Goal: Information Seeking & Learning: Learn about a topic

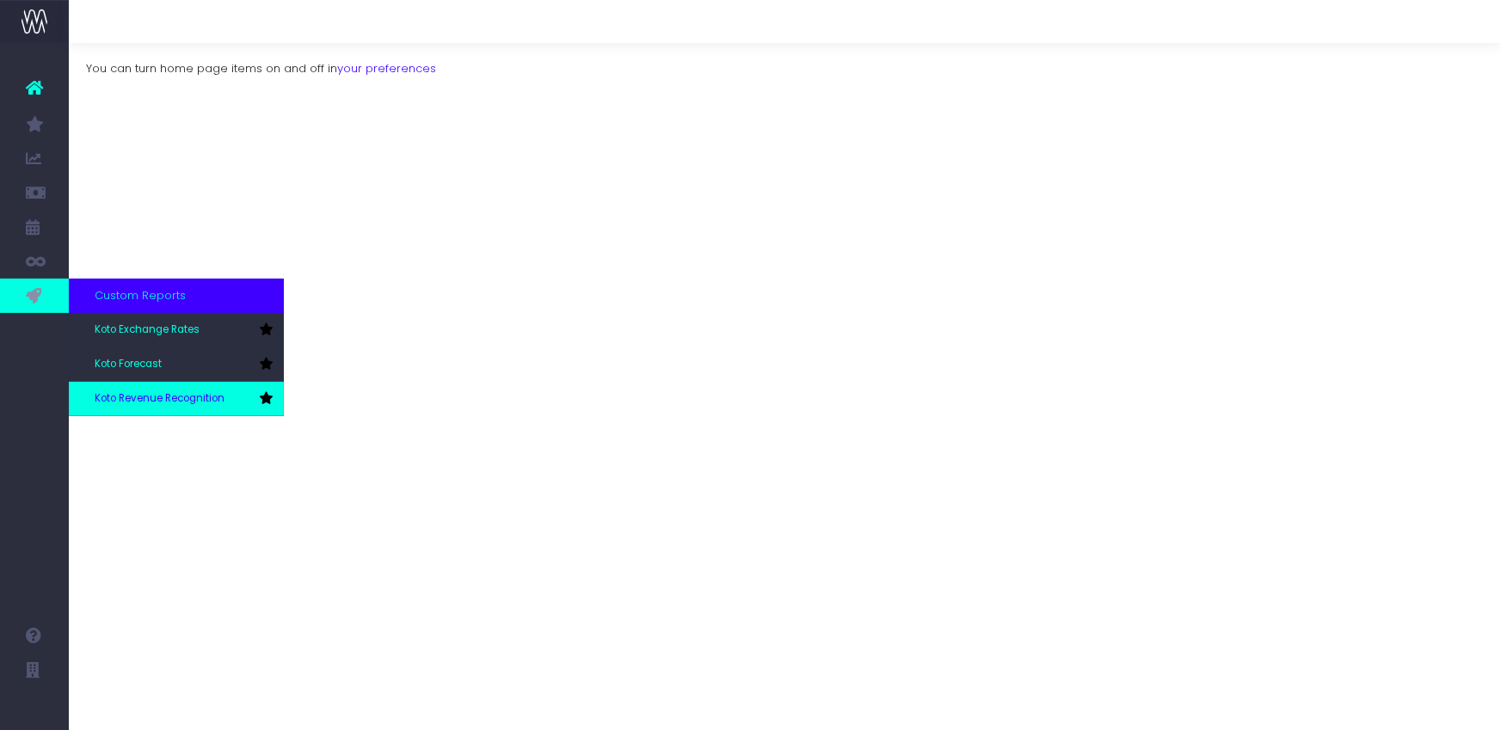
click at [149, 389] on link "Koto Revenue Recognition" at bounding box center [176, 399] width 215 height 34
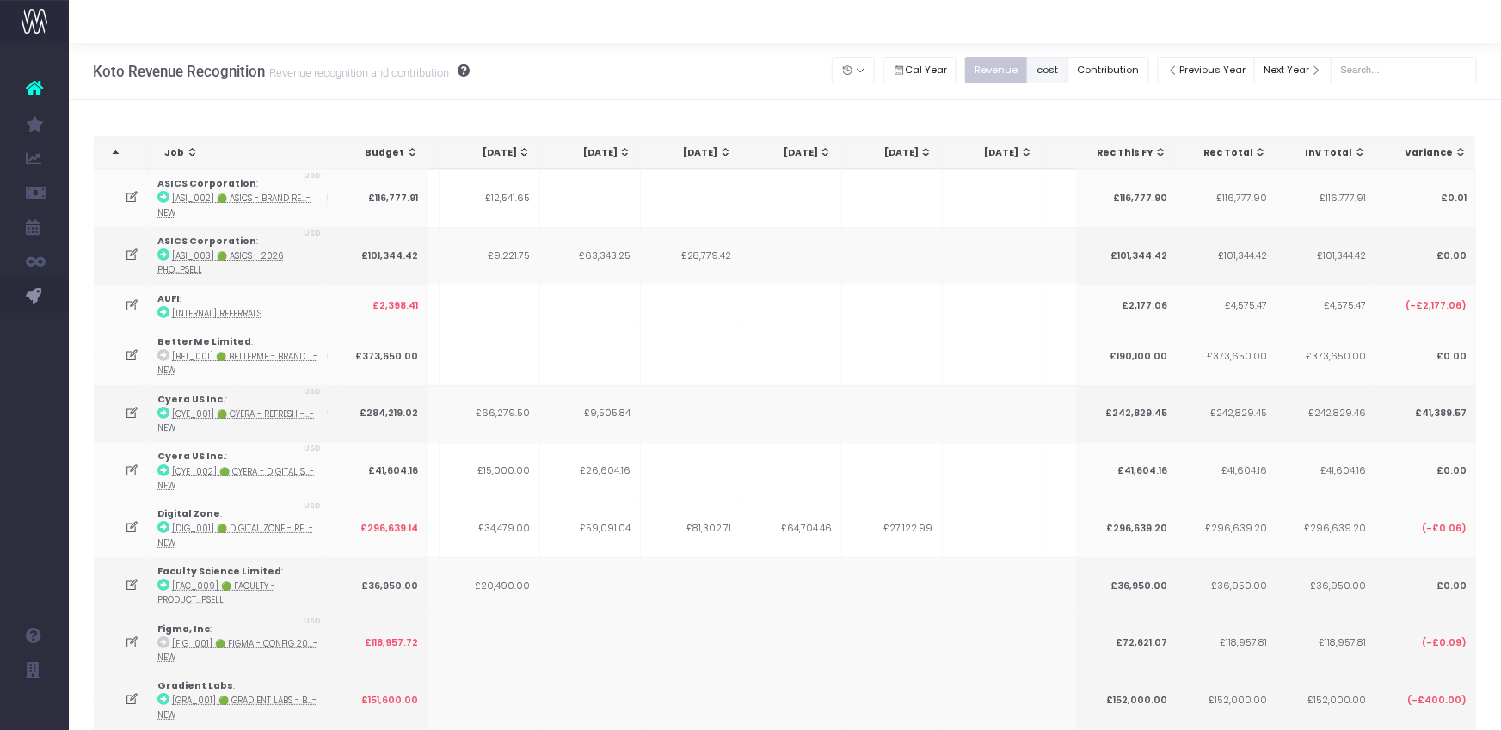
click at [1059, 71] on button "cost" at bounding box center [1047, 70] width 41 height 27
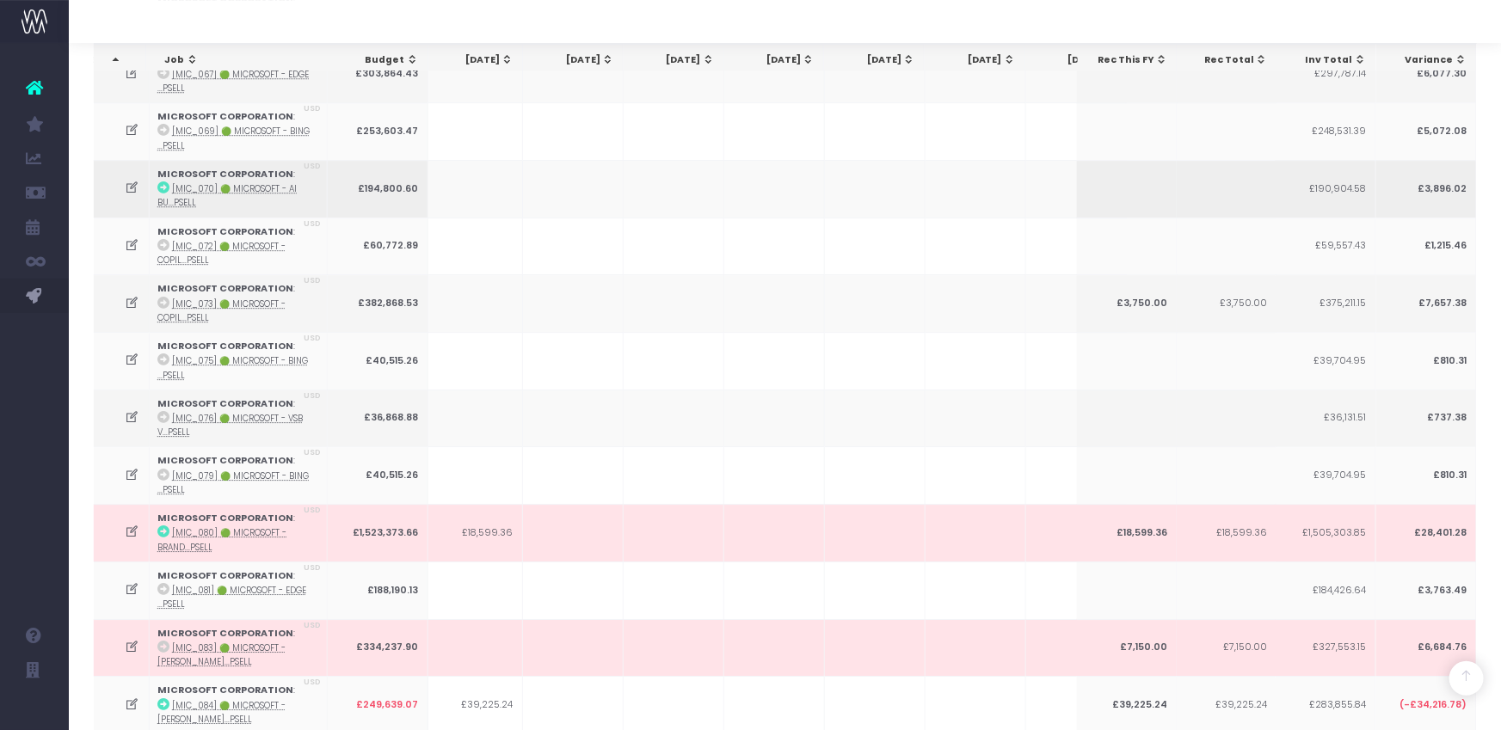
click at [131, 181] on icon at bounding box center [133, 188] width 15 height 15
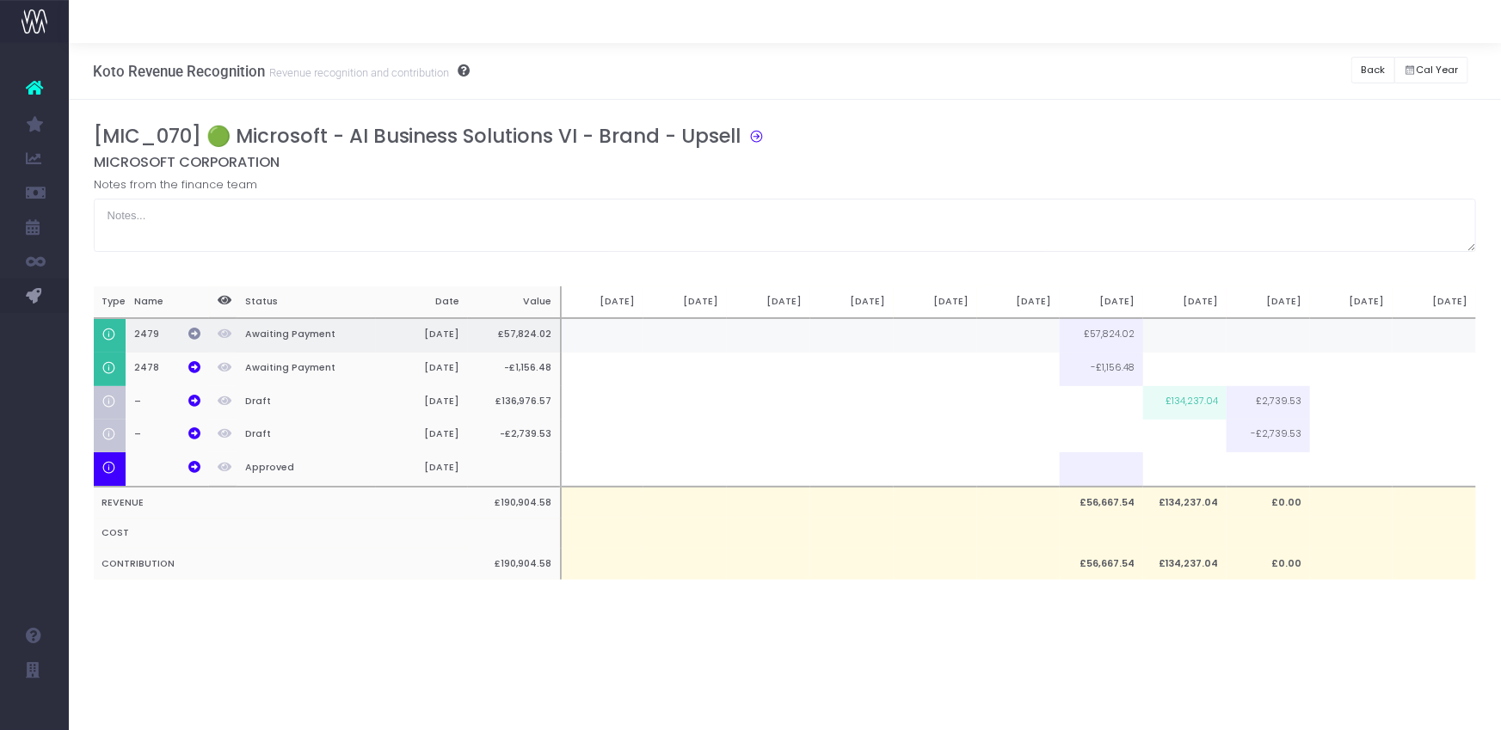
click at [191, 329] on icon at bounding box center [194, 334] width 12 height 12
click at [1382, 65] on button "Back" at bounding box center [1374, 70] width 44 height 27
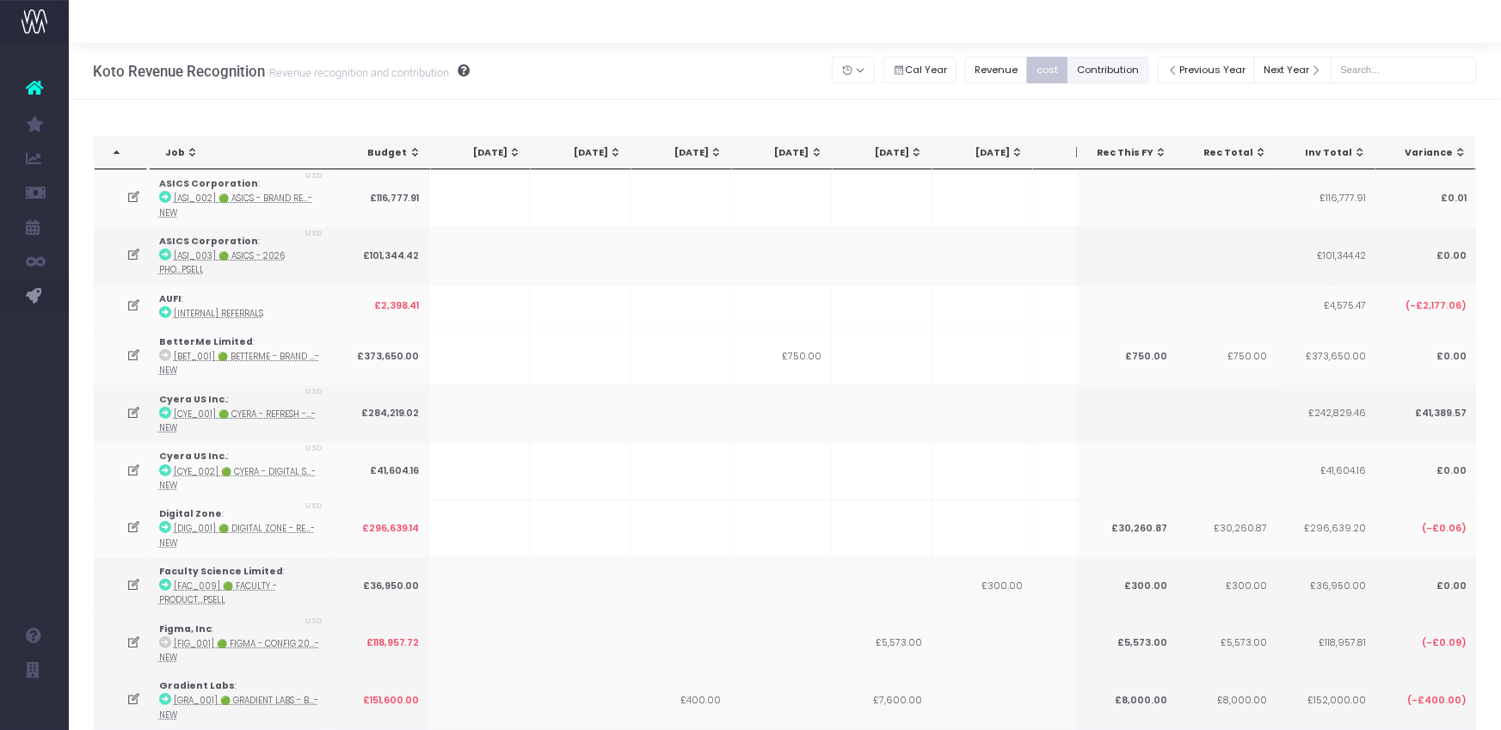
click at [1134, 71] on button "Contribution" at bounding box center [1109, 70] width 82 height 27
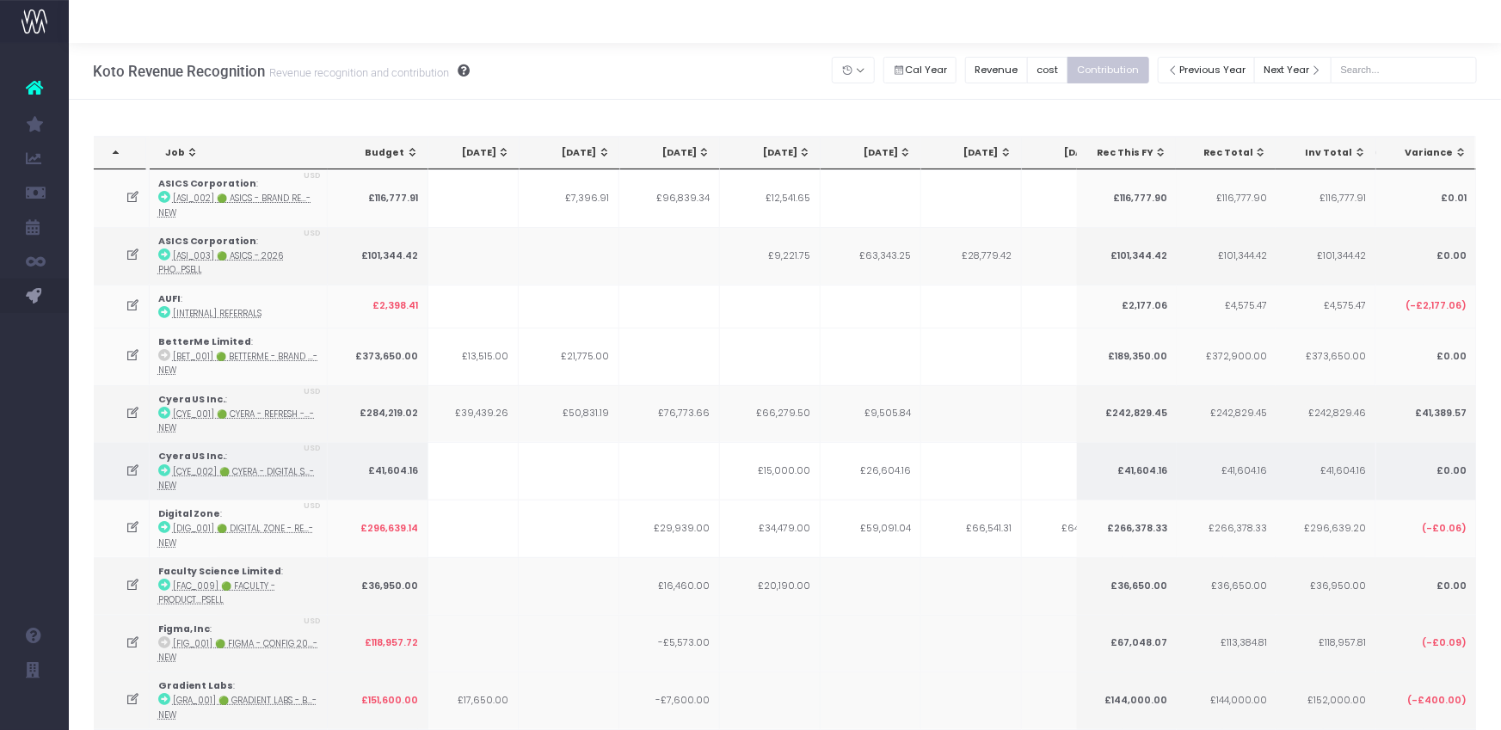
click at [134, 465] on icon at bounding box center [133, 471] width 15 height 15
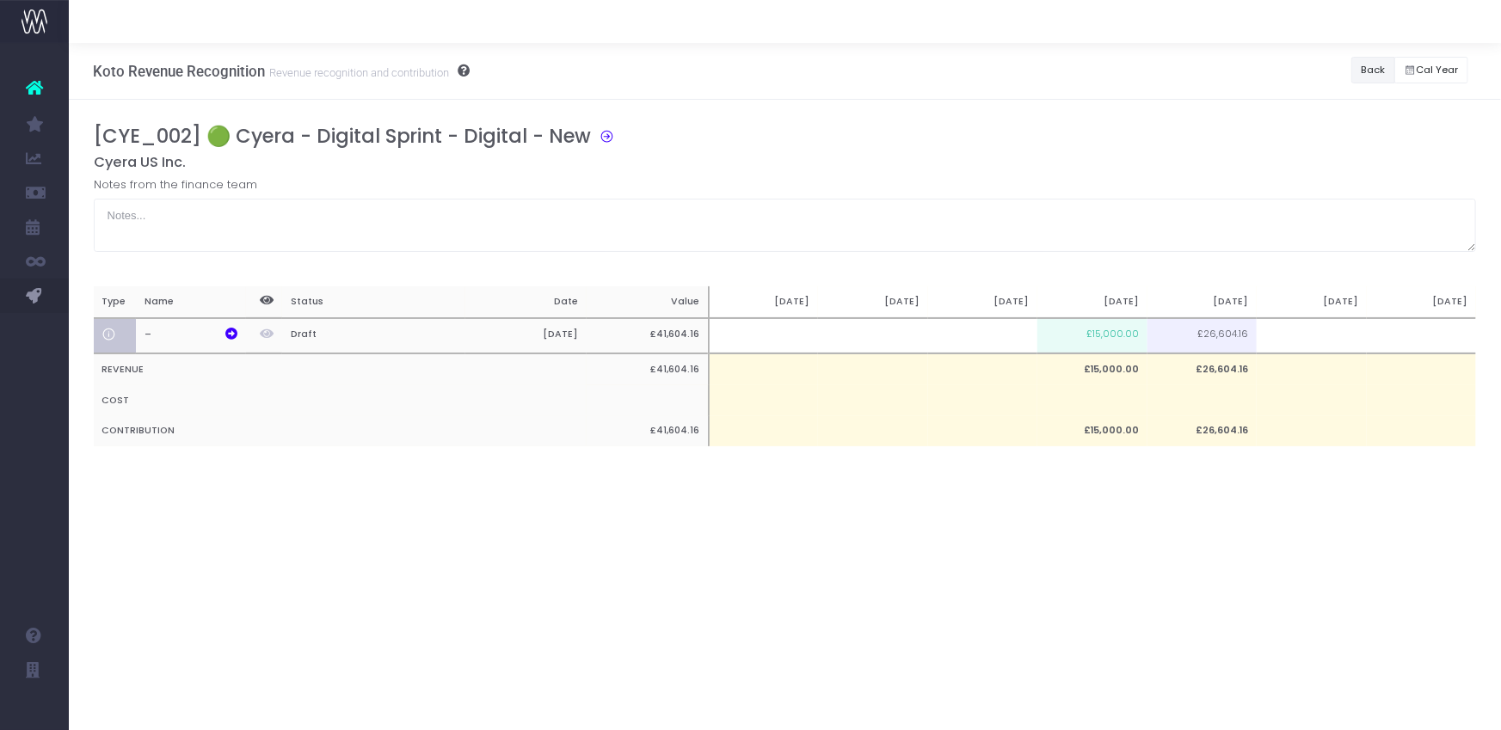
click at [1380, 66] on button "Back" at bounding box center [1374, 70] width 44 height 27
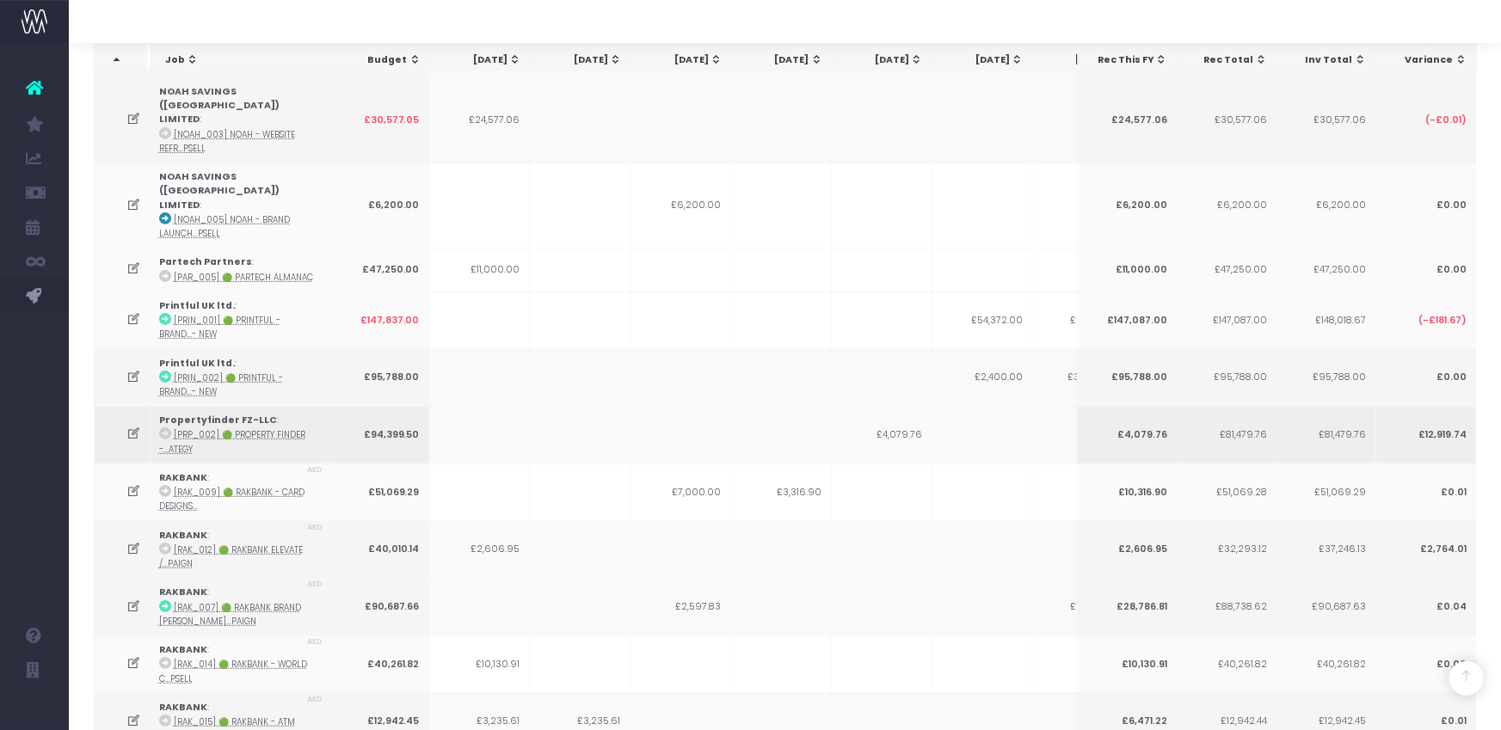
scroll to position [3556, 0]
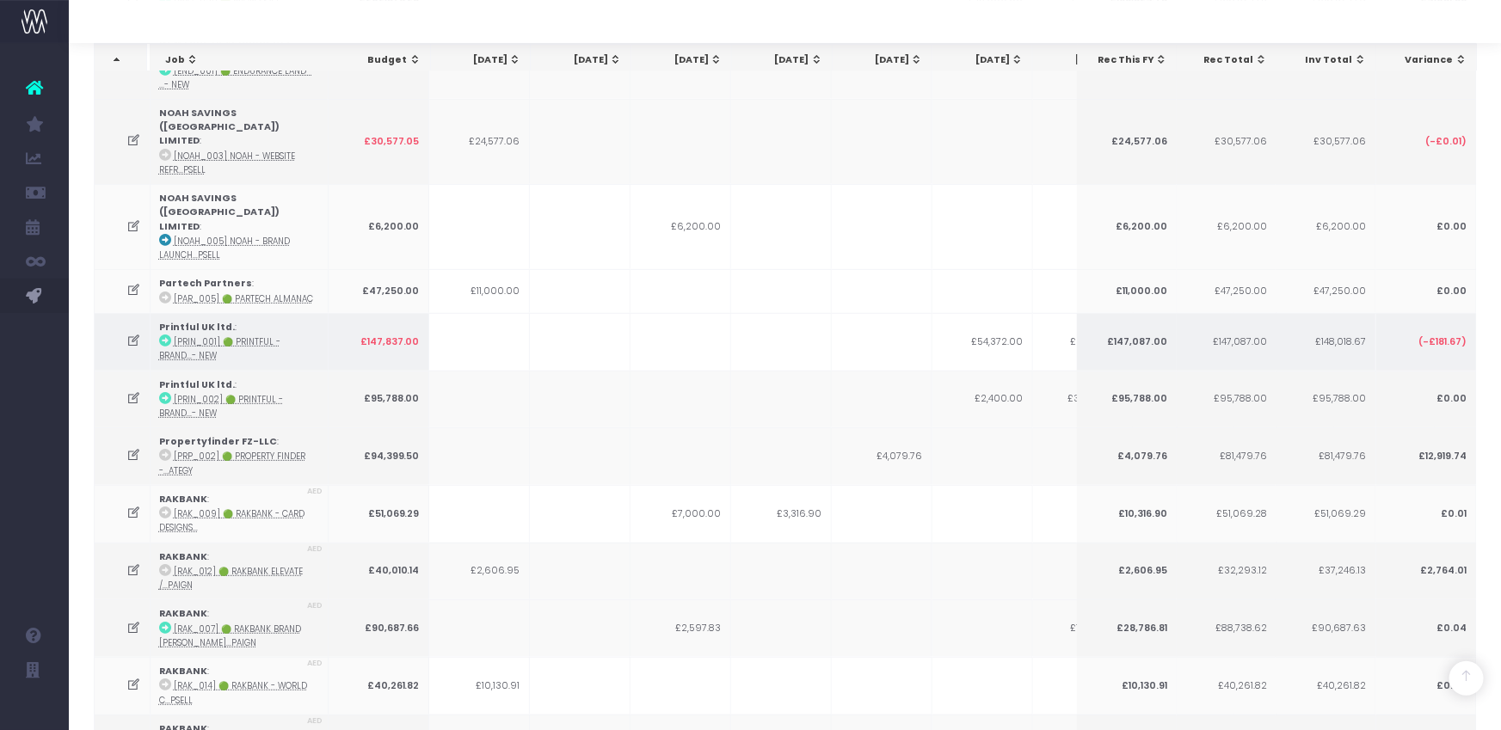
click at [138, 334] on icon at bounding box center [133, 341] width 15 height 15
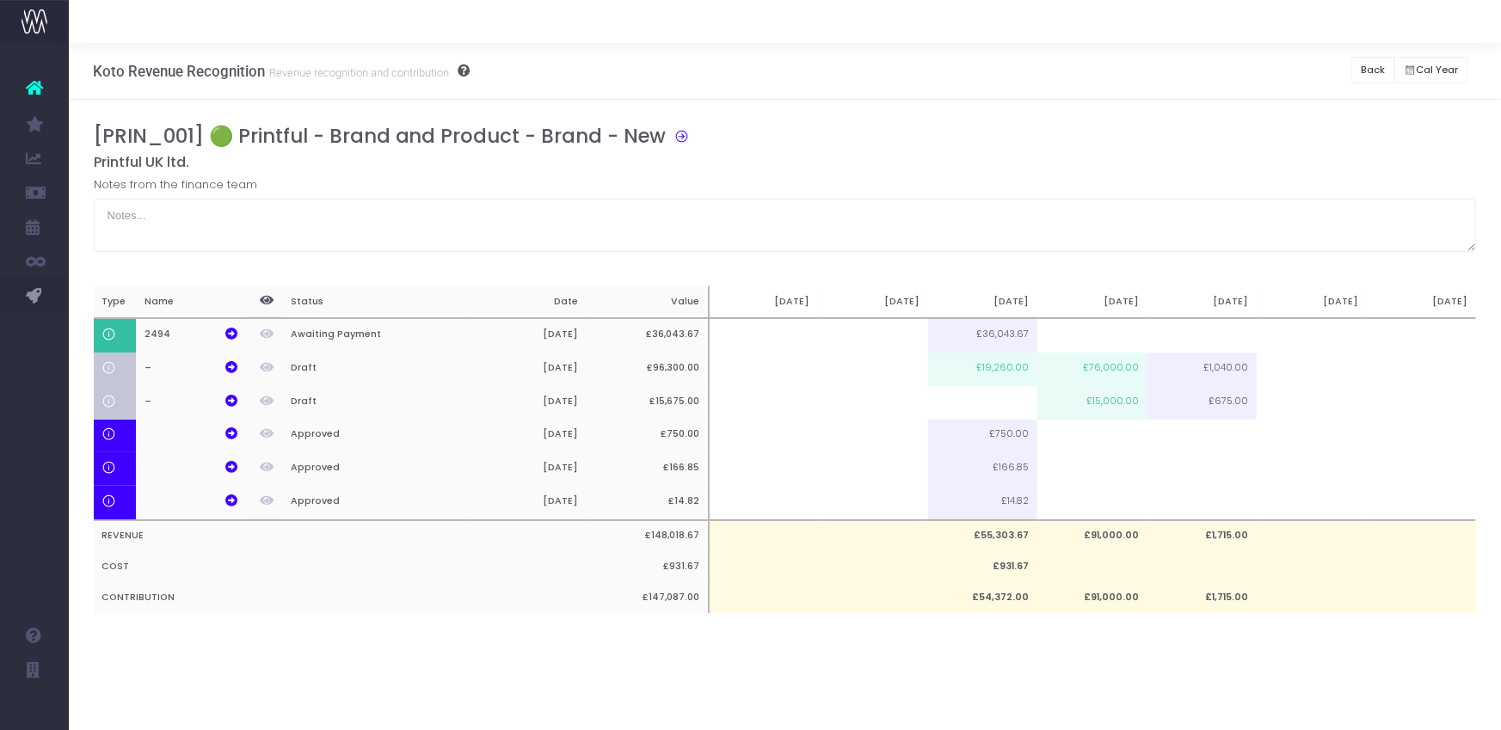
scroll to position [0, 0]
click at [1369, 73] on button "Back" at bounding box center [1374, 70] width 44 height 27
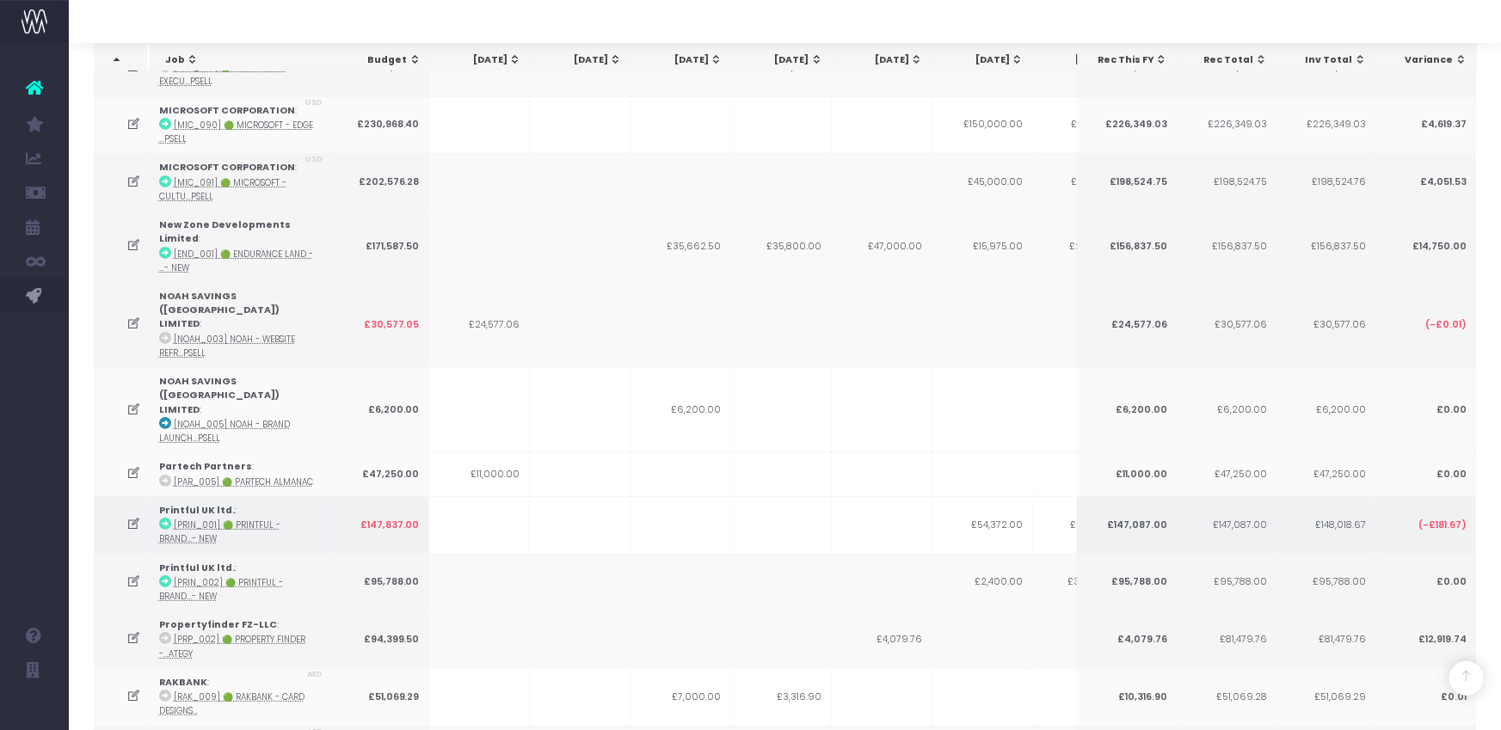
scroll to position [3369, 0]
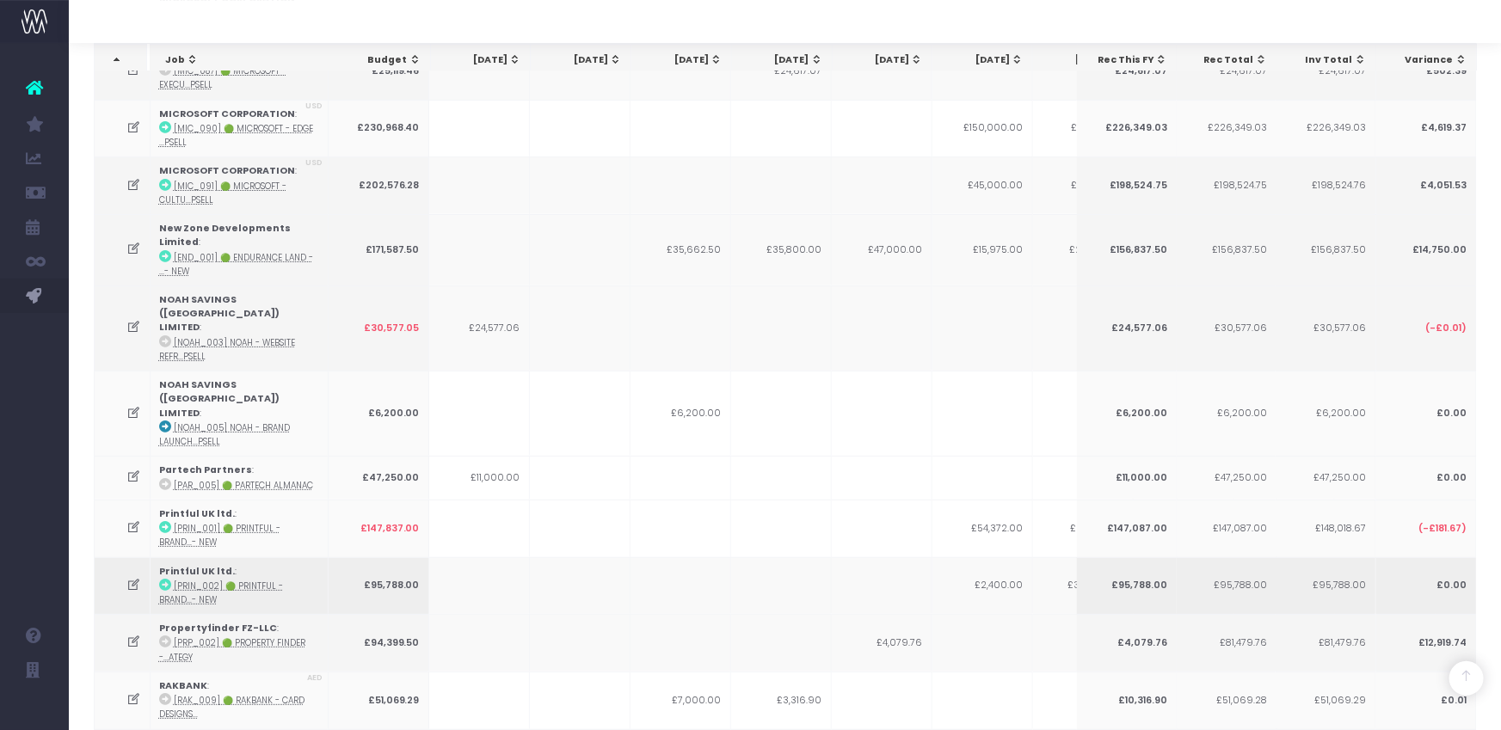
click at [138, 578] on icon at bounding box center [133, 585] width 15 height 15
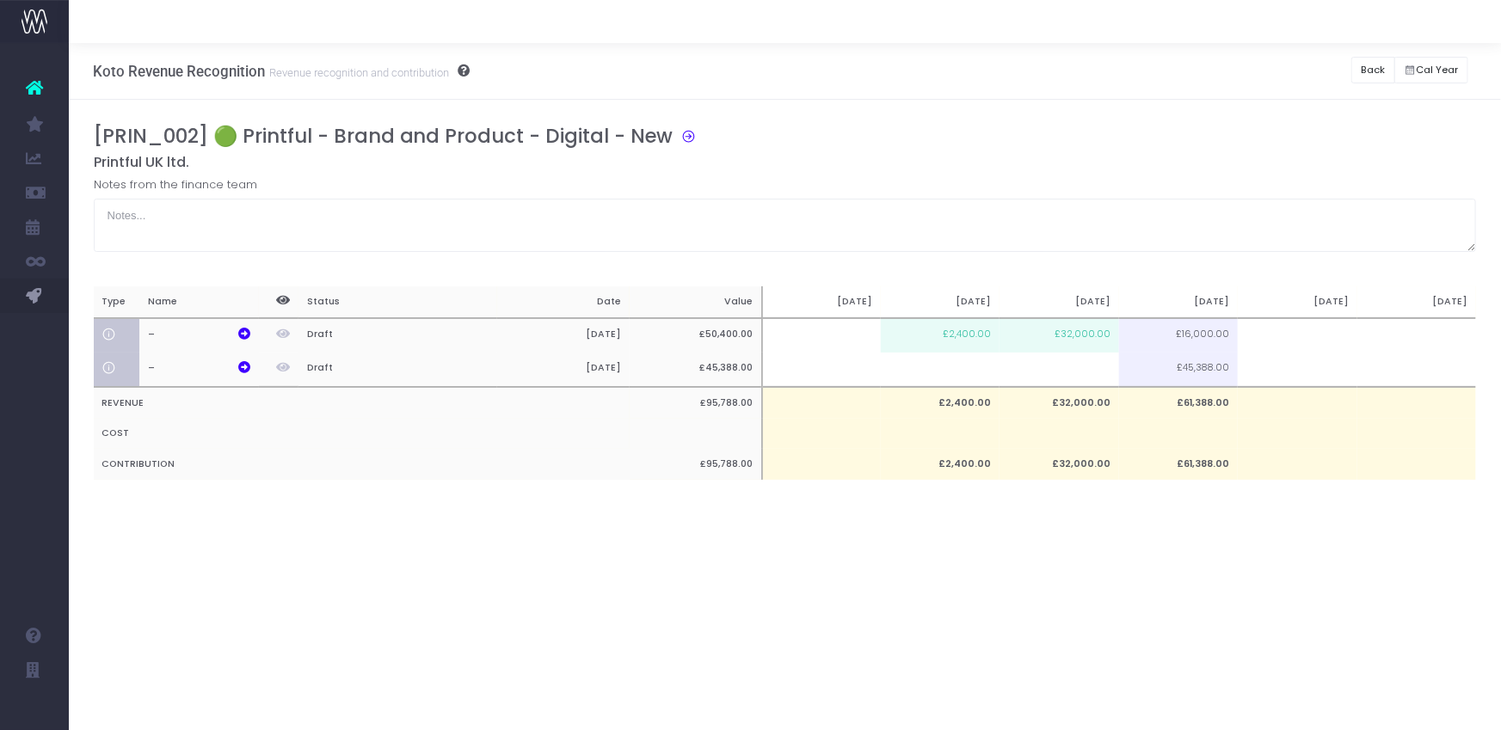
scroll to position [0, 0]
click at [591, 545] on div "Koto Revenue Recognition Revenue recognition and contribution Back Hide history…" at bounding box center [785, 386] width 1432 height 687
click at [1364, 65] on button "Back" at bounding box center [1374, 70] width 44 height 27
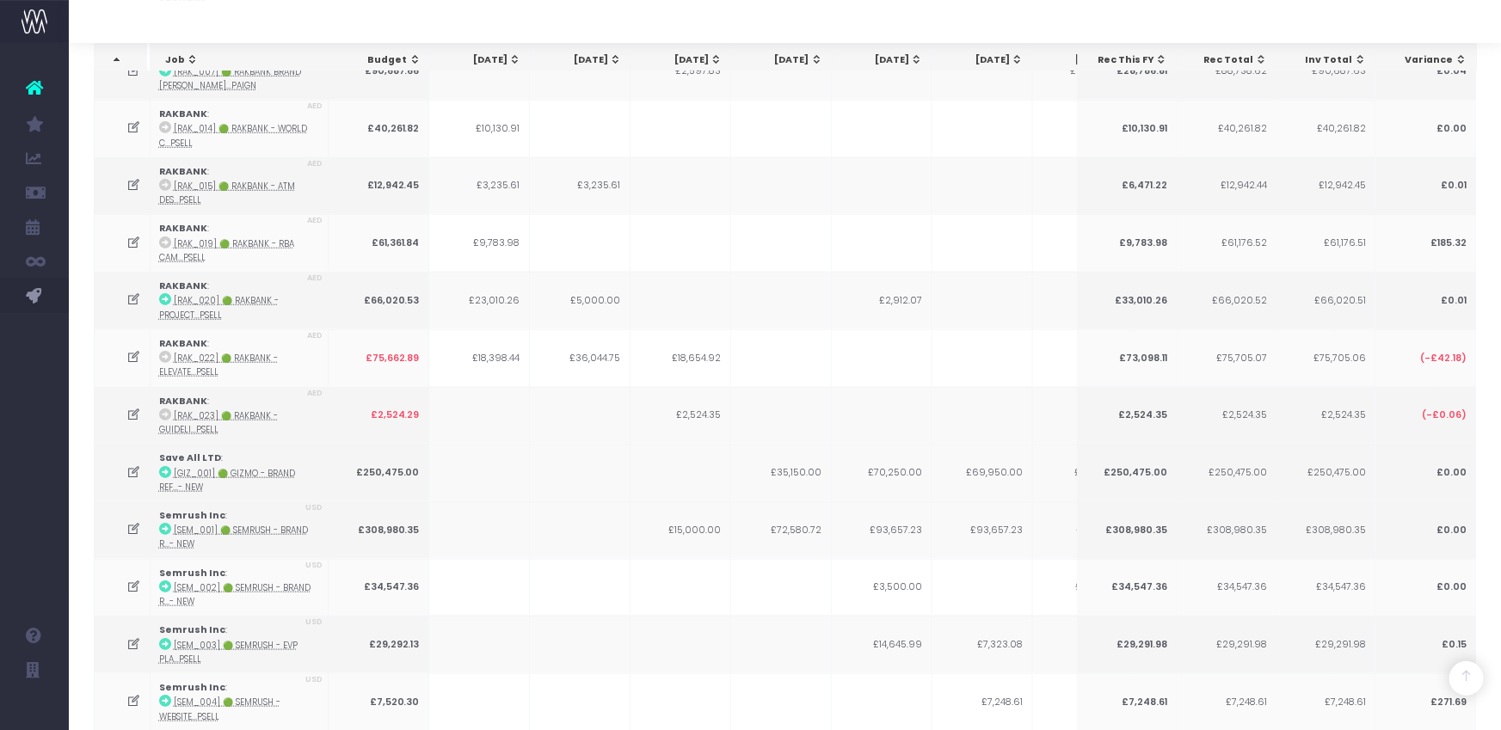
scroll to position [4307, 0]
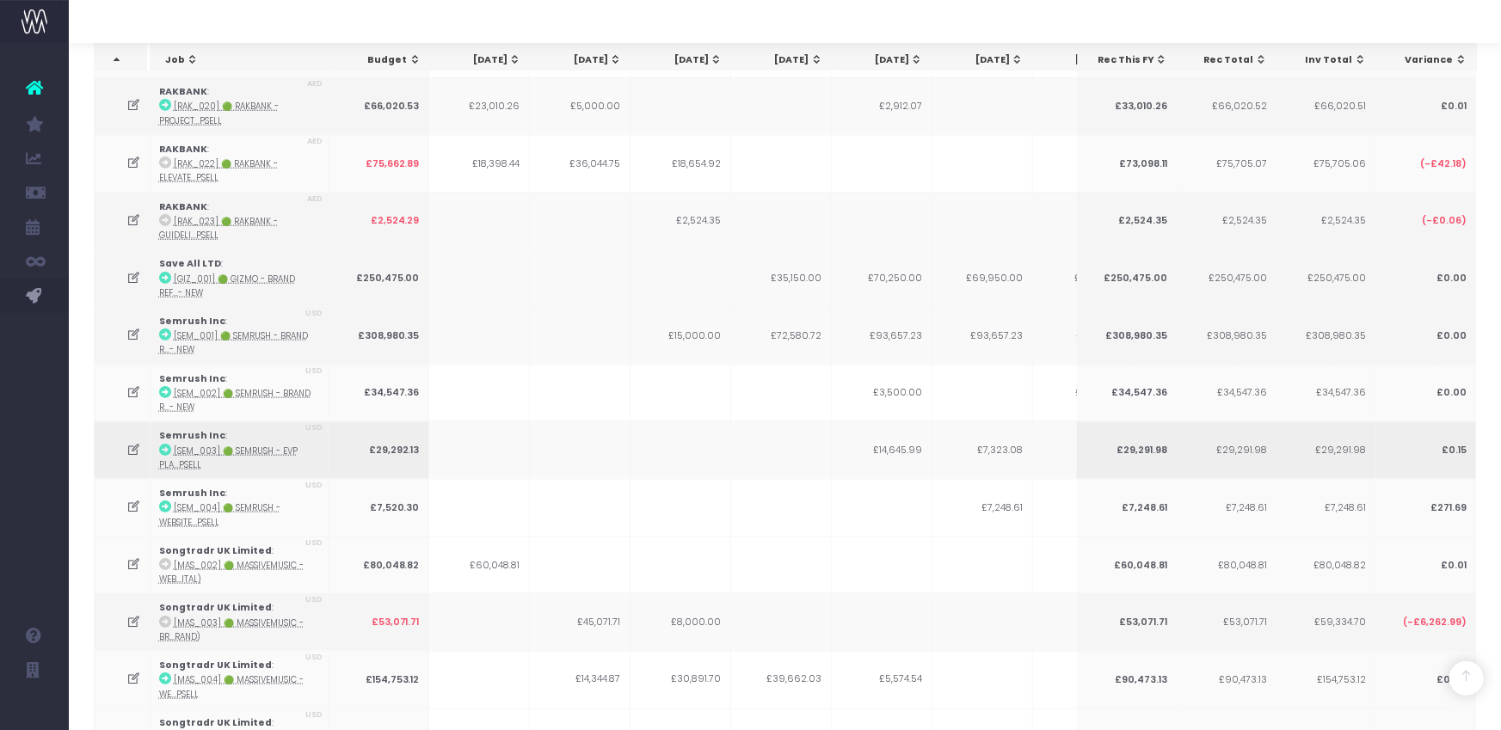
click at [129, 443] on icon at bounding box center [133, 450] width 15 height 15
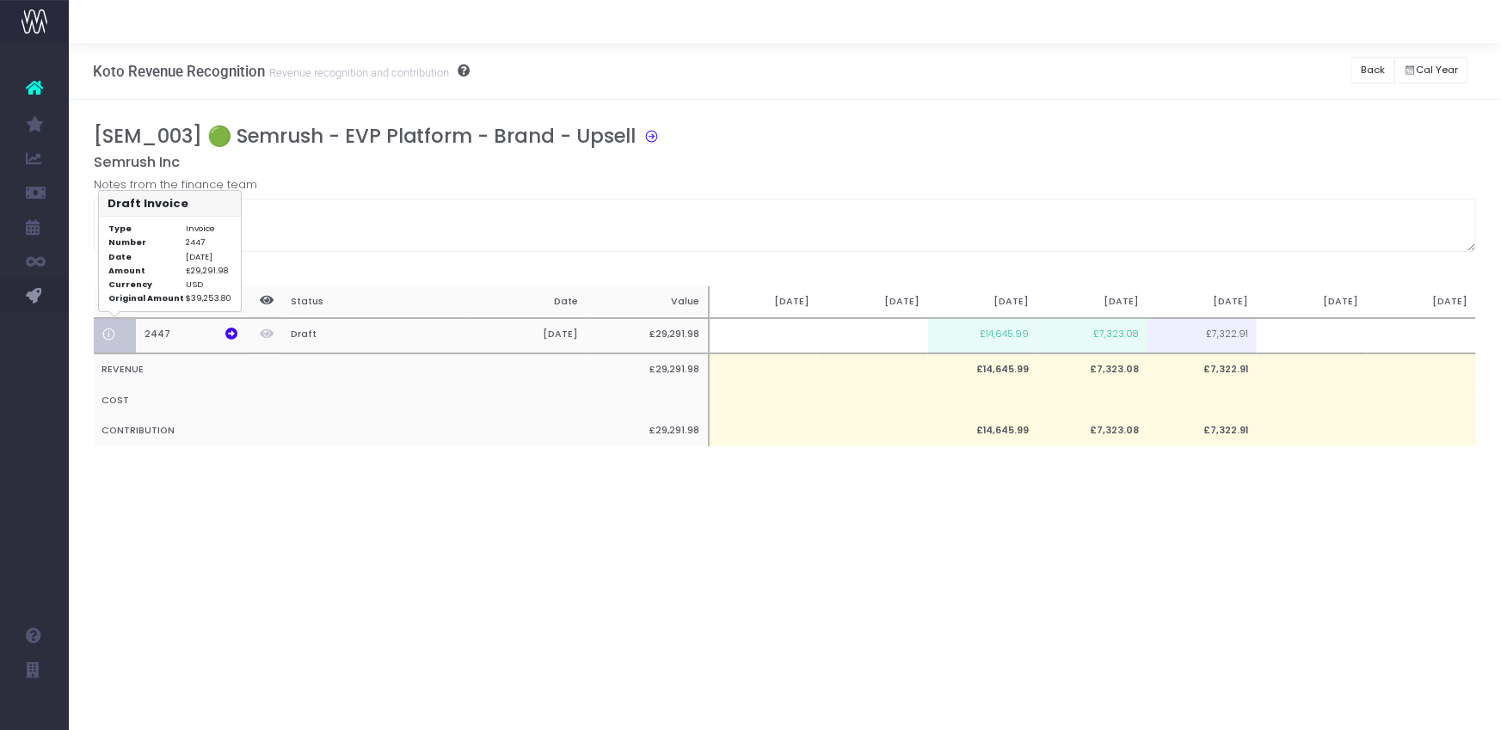
scroll to position [0, 0]
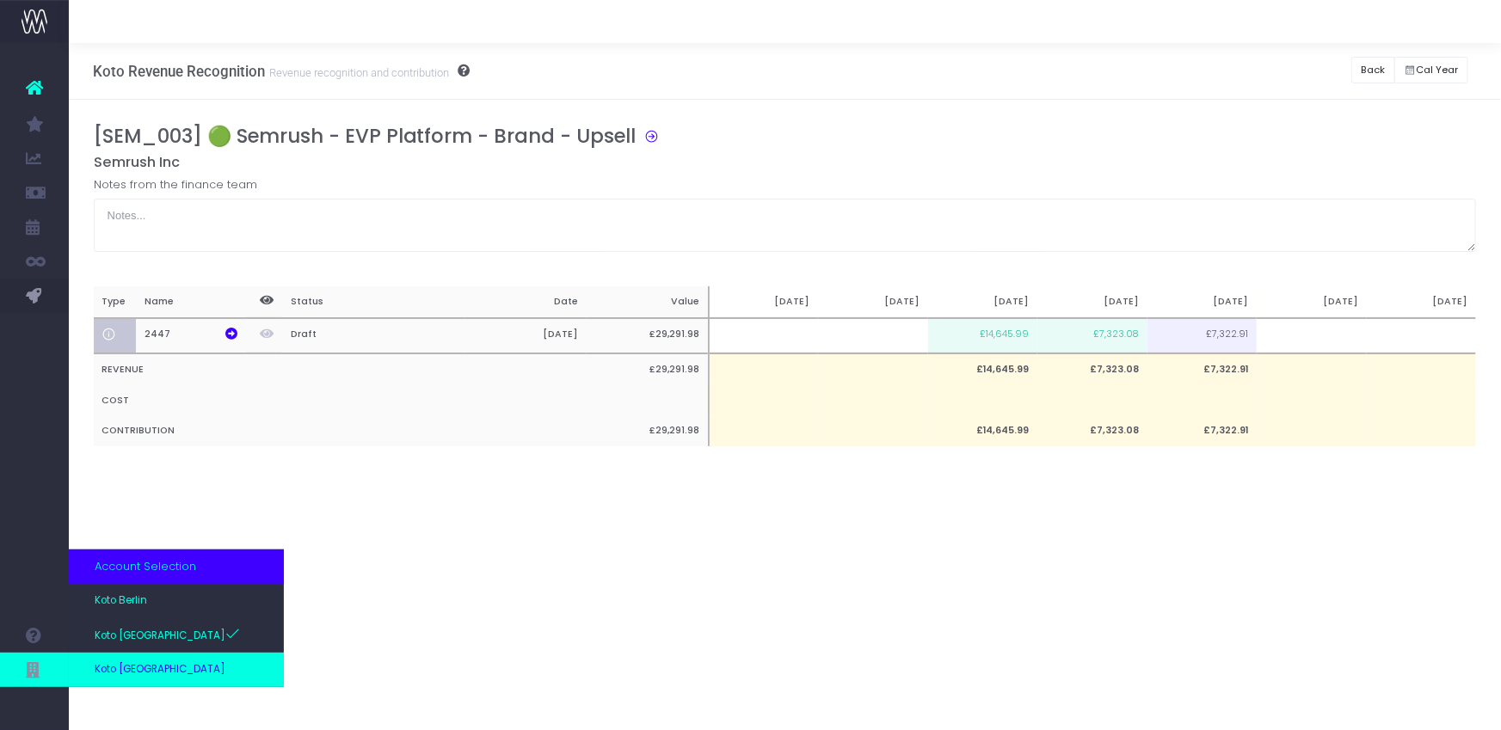
click at [145, 662] on span "Koto [GEOGRAPHIC_DATA]" at bounding box center [160, 669] width 131 height 15
